Goal: Navigation & Orientation: Find specific page/section

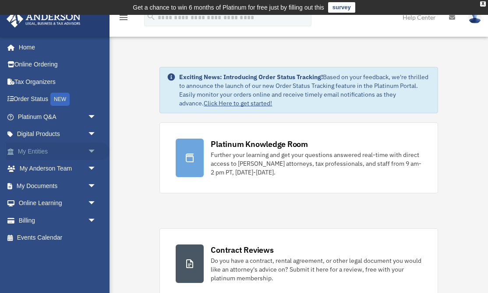
click at [47, 148] on link "My Entities arrow_drop_down" at bounding box center [57, 152] width 103 height 18
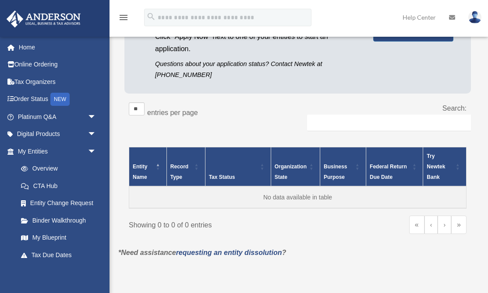
scroll to position [118, 0]
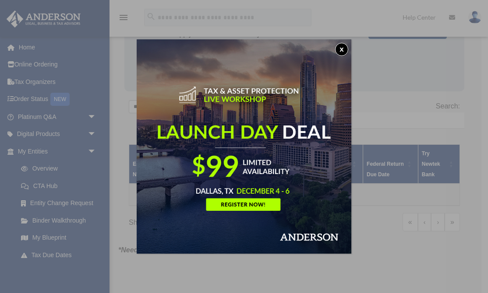
click at [340, 49] on button "x" at bounding box center [341, 49] width 13 height 13
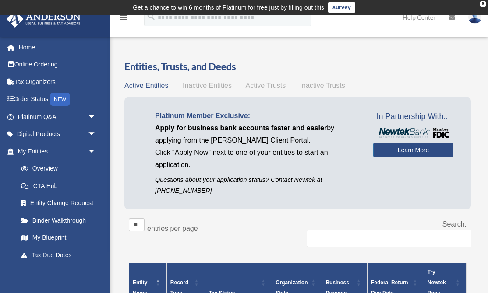
scroll to position [0, 0]
click at [174, 228] on label "entries per page" at bounding box center [172, 228] width 51 height 7
click at [144, 228] on select "** ** ** ***" at bounding box center [137, 224] width 16 height 13
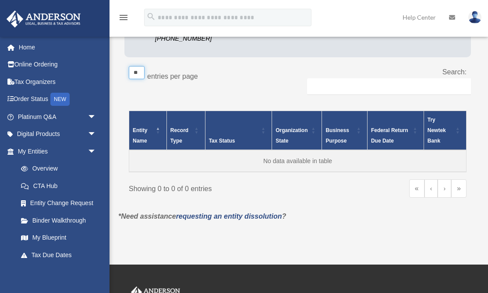
scroll to position [155, 0]
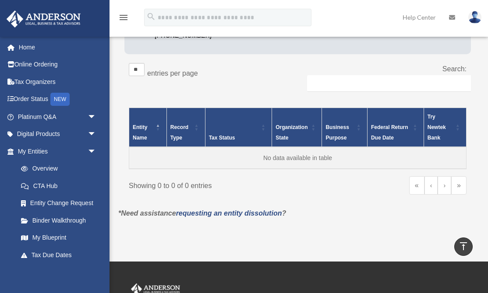
click at [428, 189] on link "‹" at bounding box center [431, 185] width 14 height 18
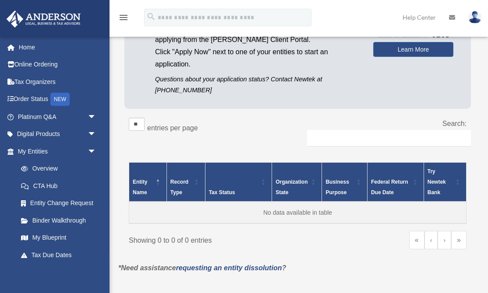
click at [151, 176] on th "Entity Name" at bounding box center [148, 181] width 38 height 39
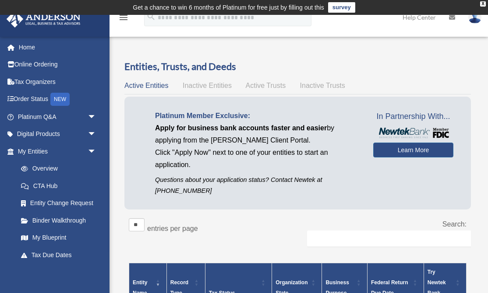
scroll to position [0, 0]
click at [267, 83] on span "Active Trusts" at bounding box center [266, 85] width 40 height 7
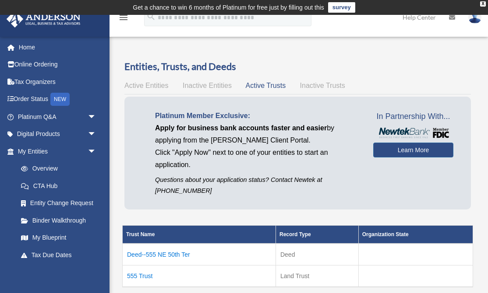
click at [223, 86] on span "Inactive Entities" at bounding box center [206, 85] width 49 height 7
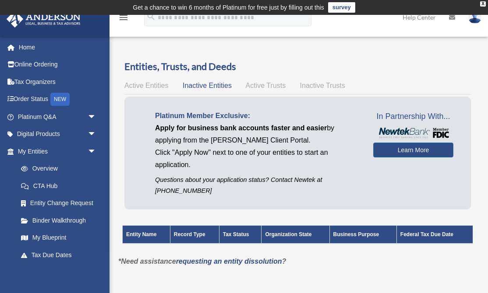
click at [261, 86] on span "Active Trusts" at bounding box center [266, 85] width 40 height 7
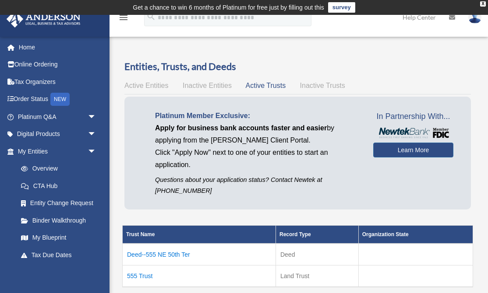
click at [312, 85] on span "Inactive Trusts" at bounding box center [322, 85] width 45 height 7
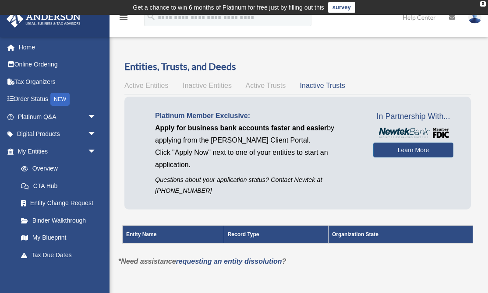
click at [261, 84] on span "Active Trusts" at bounding box center [266, 85] width 40 height 7
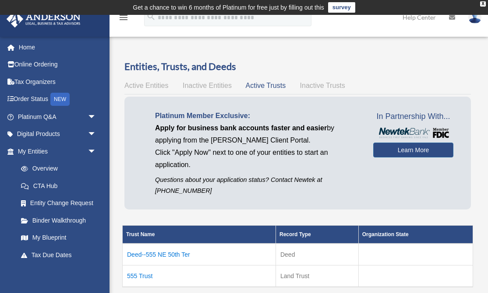
click at [221, 84] on span "Inactive Entities" at bounding box center [206, 85] width 49 height 7
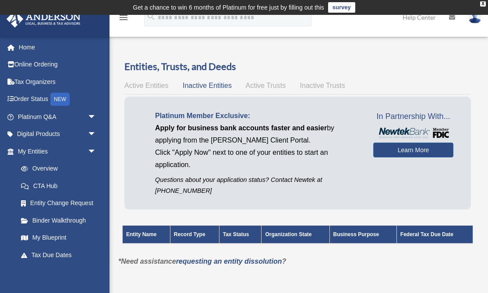
click at [162, 86] on span "Active Entities" at bounding box center [146, 85] width 44 height 7
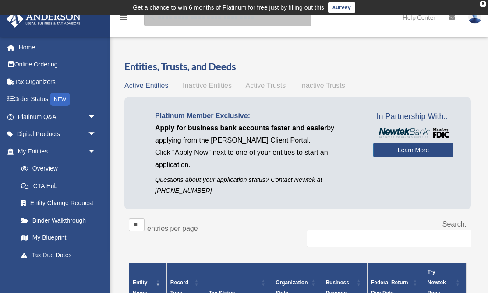
click at [211, 23] on input "search" at bounding box center [227, 18] width 167 height 18
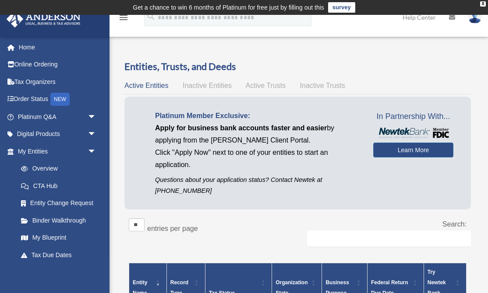
click at [123, 20] on icon "menu" at bounding box center [123, 17] width 11 height 11
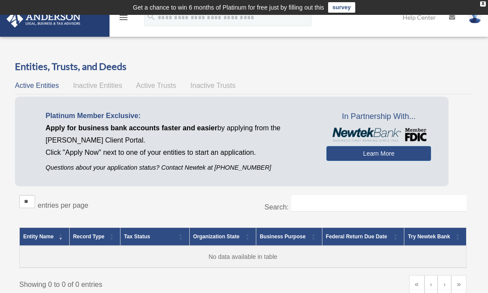
click at [123, 19] on icon "menu" at bounding box center [123, 17] width 11 height 11
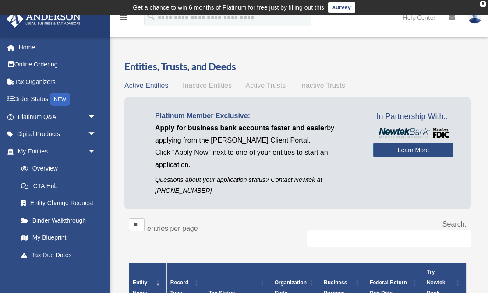
click at [123, 19] on icon "menu" at bounding box center [123, 17] width 11 height 11
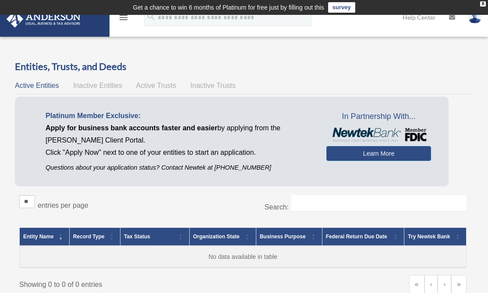
click at [123, 19] on icon "menu" at bounding box center [123, 17] width 11 height 11
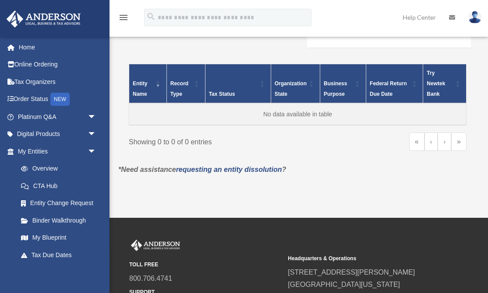
scroll to position [200, 0]
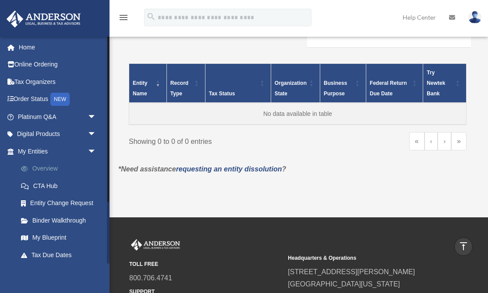
click at [47, 168] on link "Overview" at bounding box center [60, 169] width 97 height 18
click at [48, 186] on link "CTA Hub" at bounding box center [60, 186] width 97 height 18
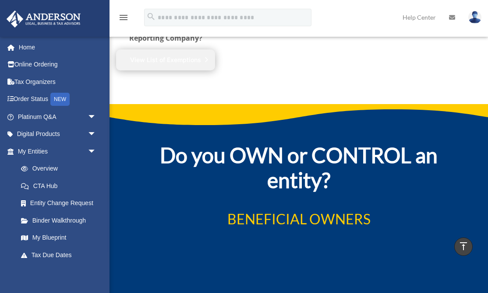
scroll to position [1264, 0]
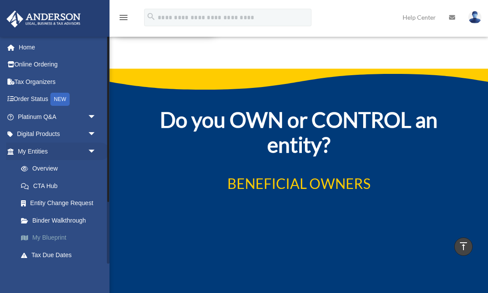
click at [58, 236] on link "My Blueprint" at bounding box center [60, 238] width 97 height 18
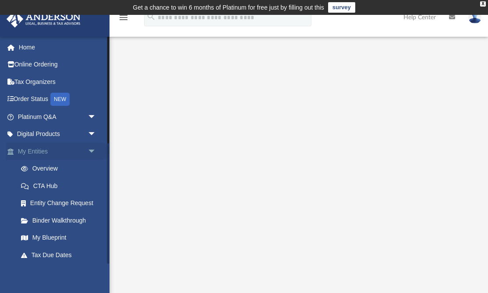
click at [42, 148] on link "My Entities arrow_drop_down" at bounding box center [57, 152] width 103 height 18
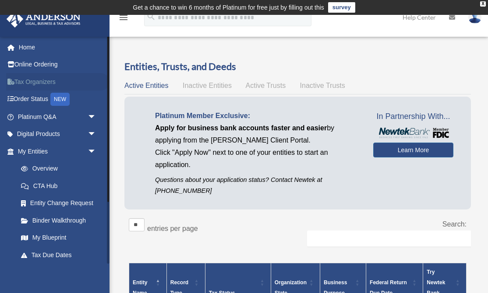
click at [40, 80] on link "Tax Organizers" at bounding box center [57, 82] width 103 height 18
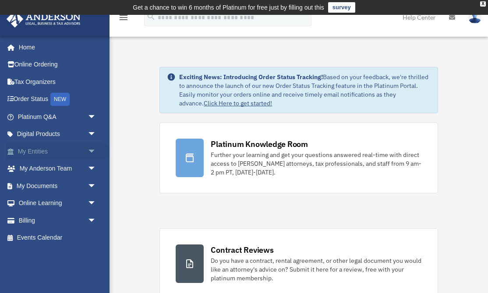
click at [46, 147] on link "My Entities arrow_drop_down" at bounding box center [57, 152] width 103 height 18
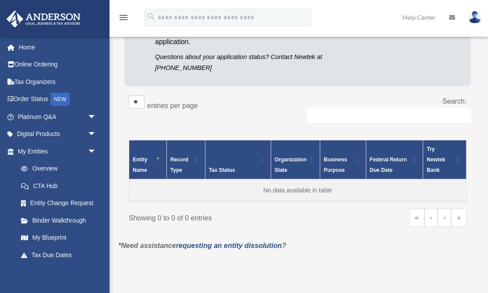
scroll to position [126, 0]
